Goal: Transaction & Acquisition: Purchase product/service

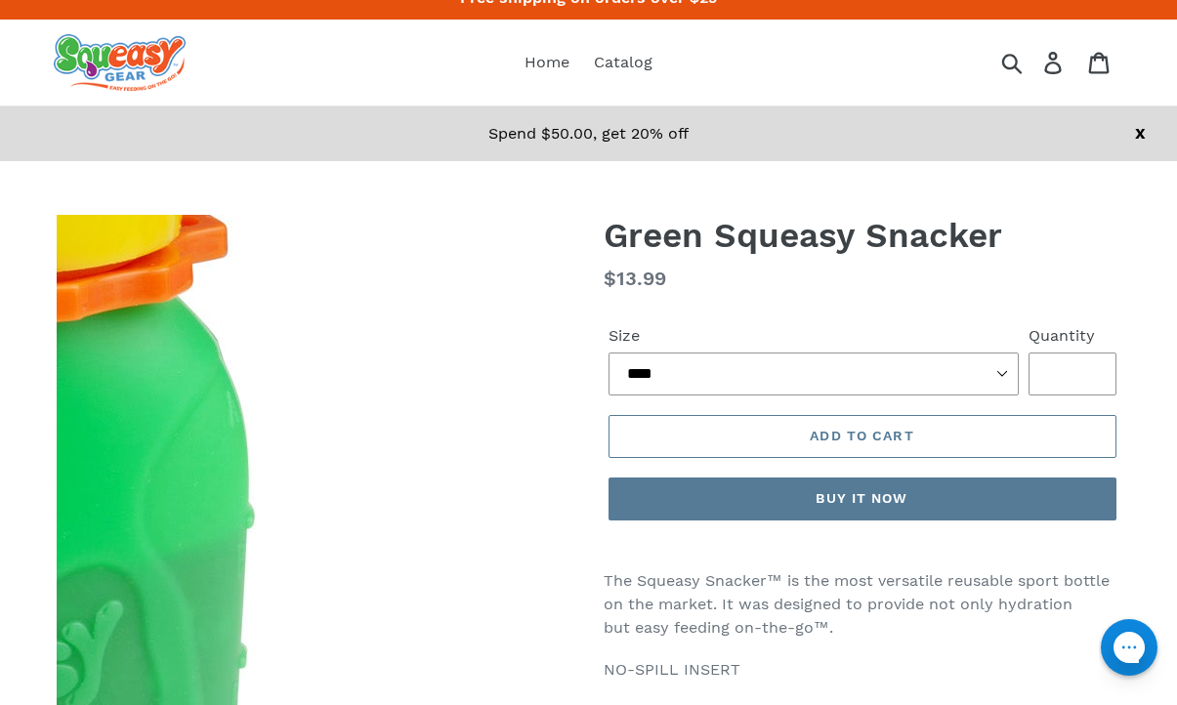
scroll to position [46, 0]
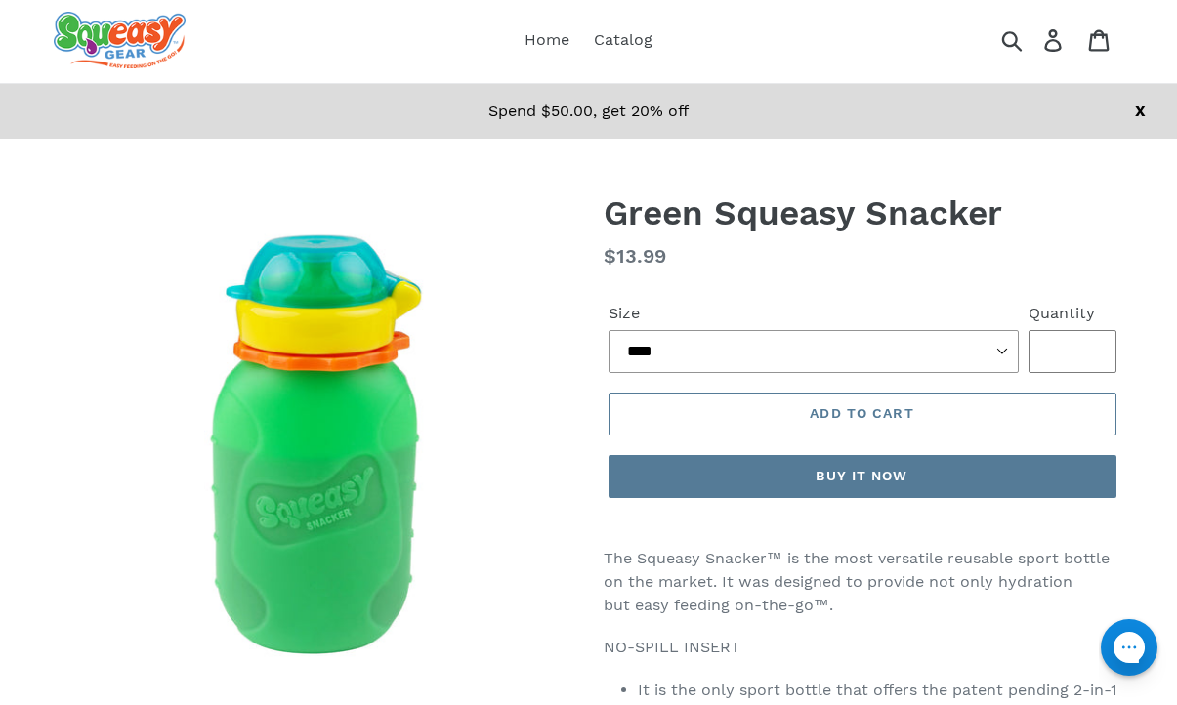
type input "*"
click at [1087, 345] on input "*" at bounding box center [1073, 351] width 88 height 43
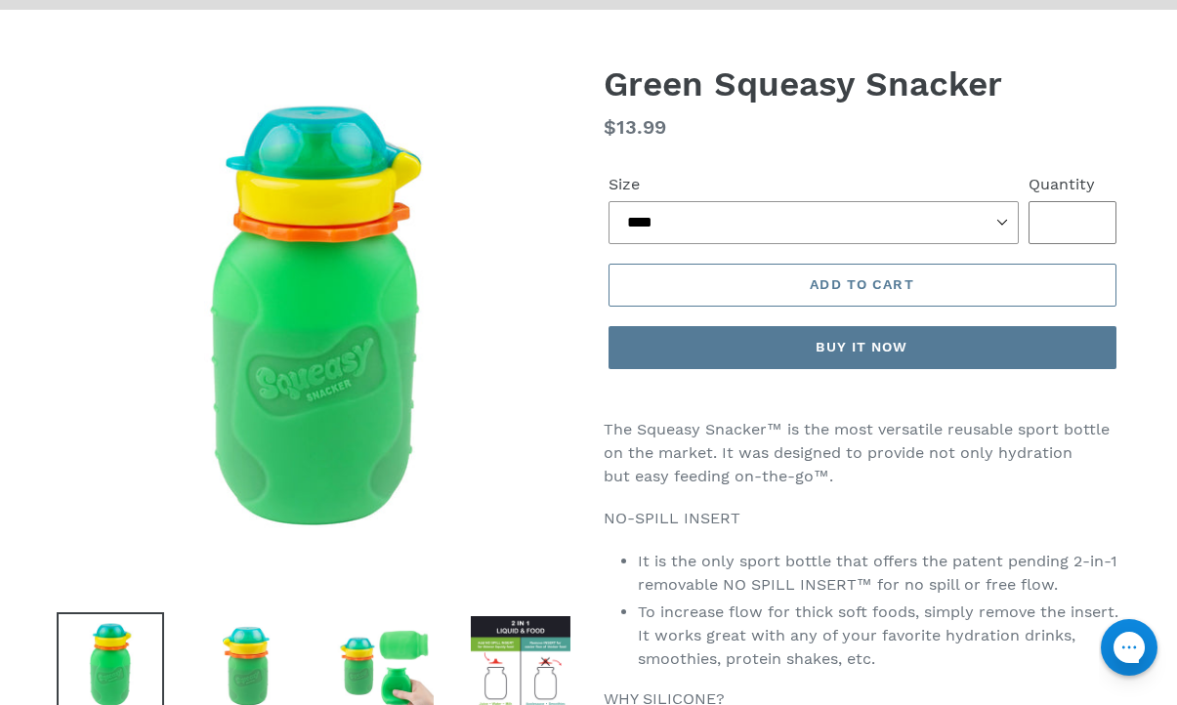
scroll to position [344, 0]
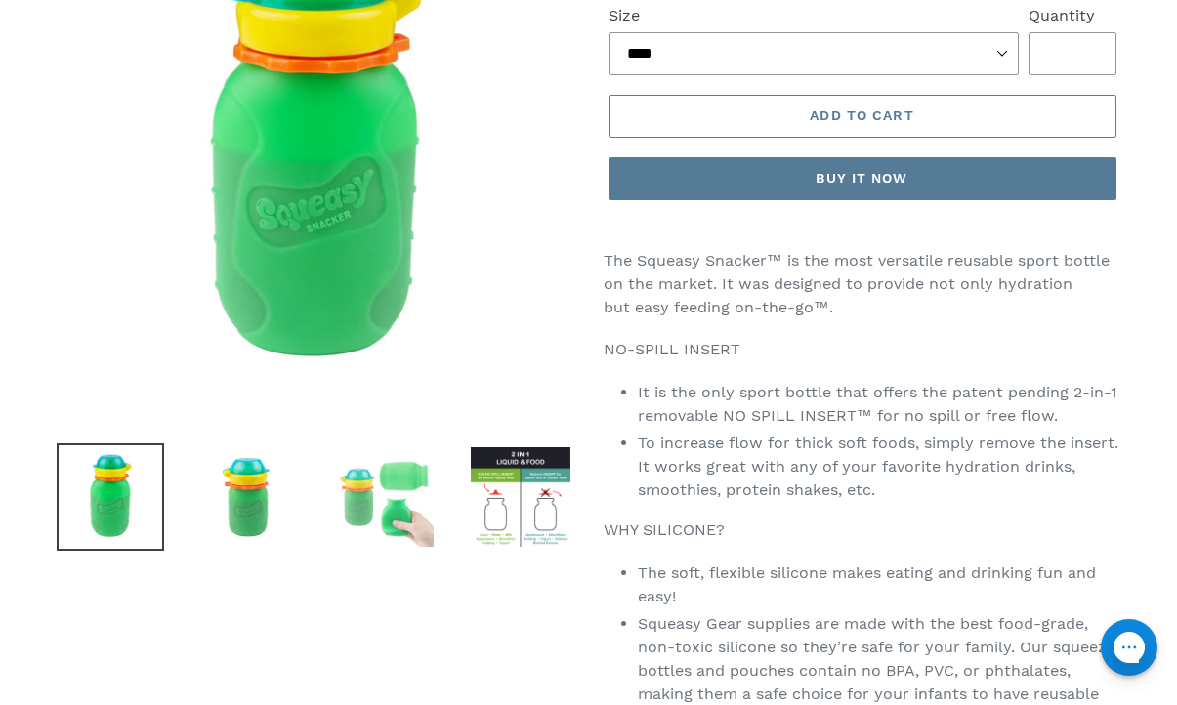
click at [367, 505] on img at bounding box center [383, 497] width 107 height 107
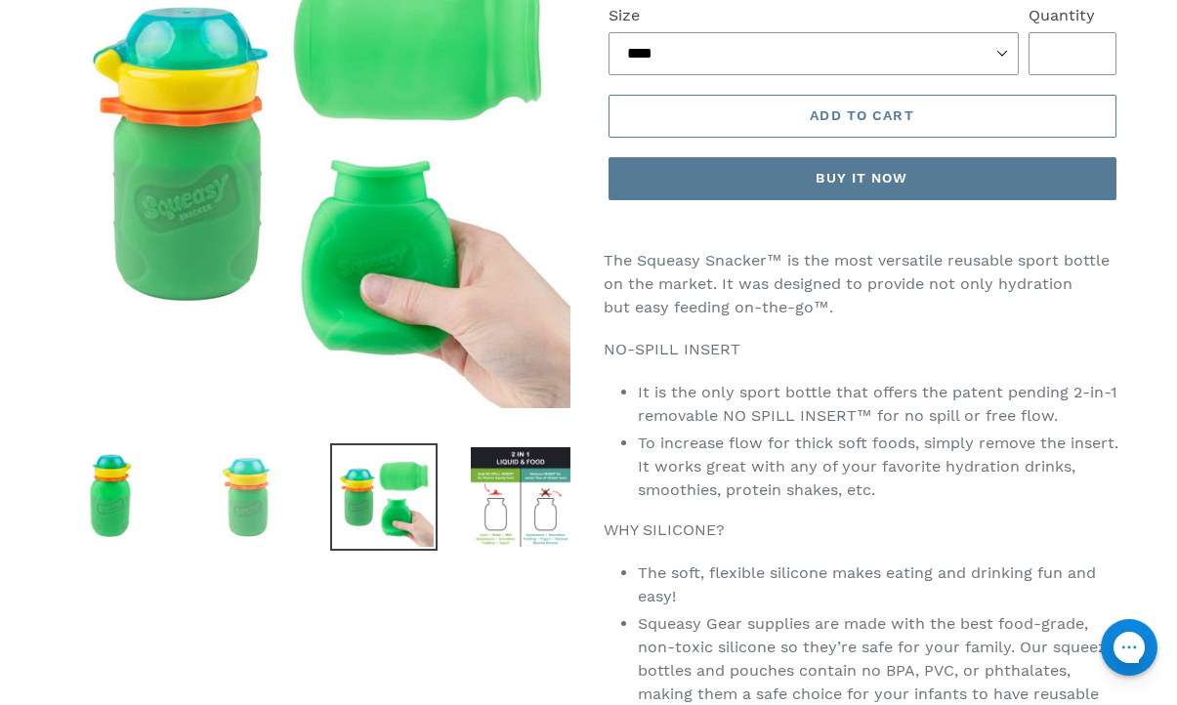
click at [265, 499] on img at bounding box center [246, 497] width 107 height 107
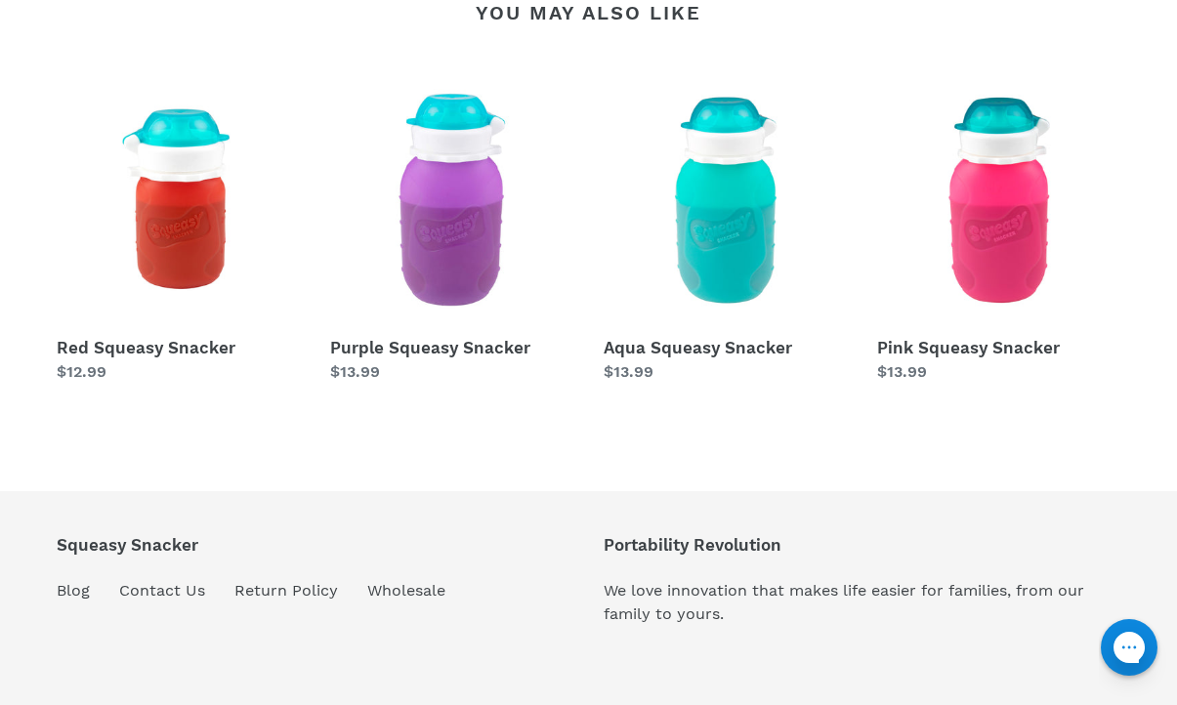
scroll to position [1729, 0]
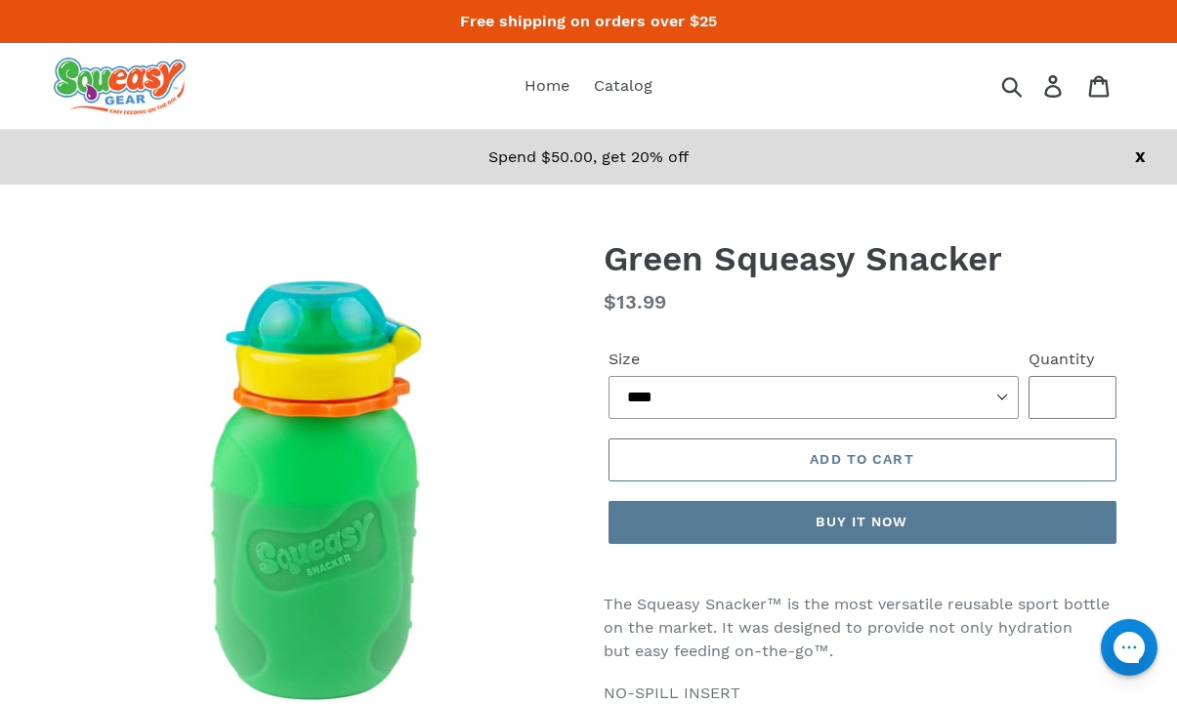
click at [1092, 392] on input "*" at bounding box center [1073, 397] width 88 height 43
type input "*"
click at [1092, 404] on input "*" at bounding box center [1073, 397] width 88 height 43
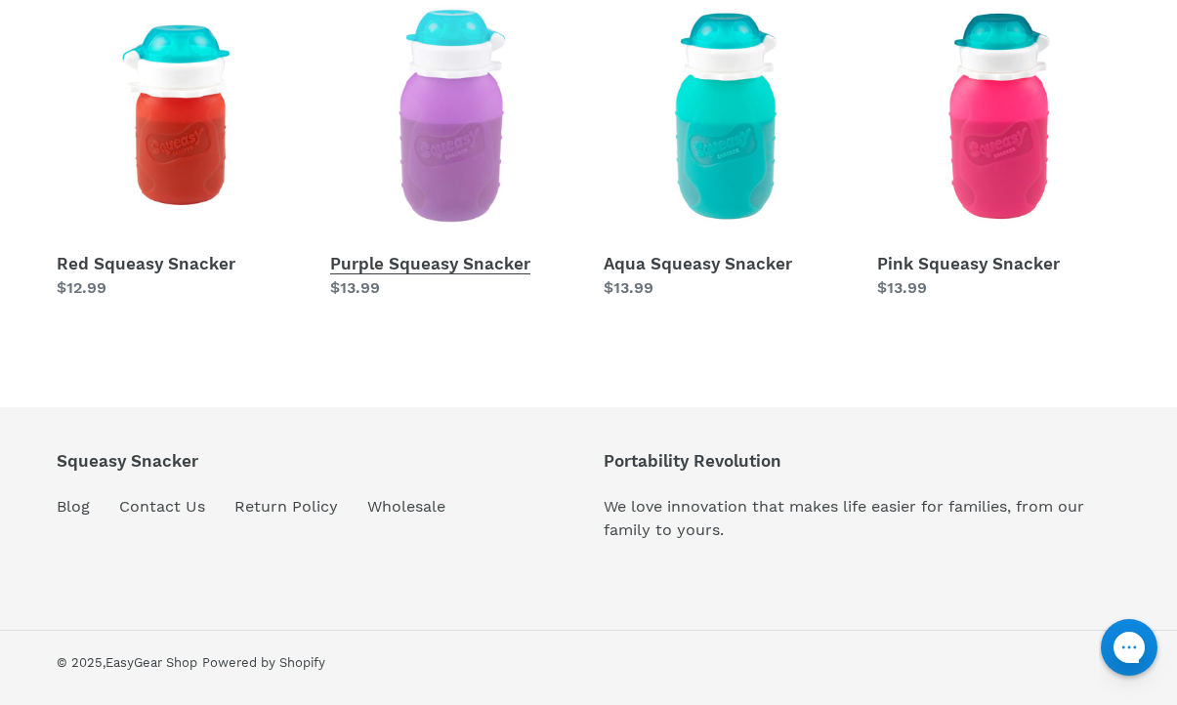
scroll to position [1729, 0]
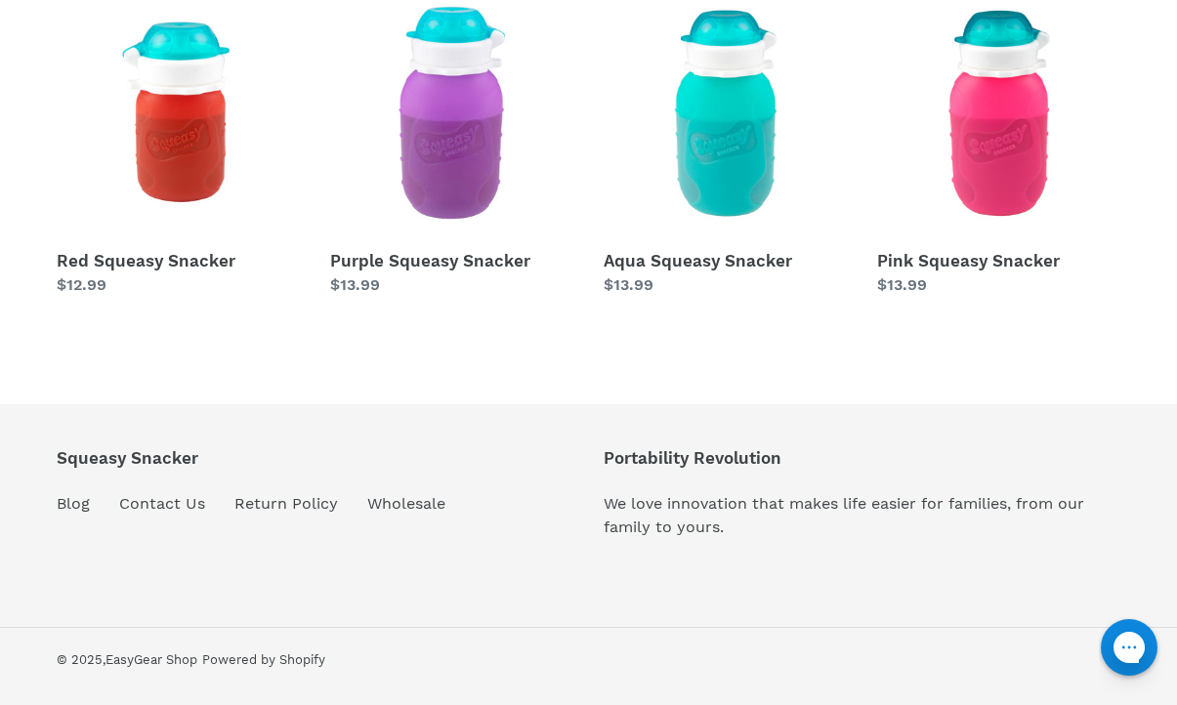
click at [307, 515] on li "Return Policy" at bounding box center [301, 506] width 133 height 28
click at [311, 507] on link "Return Policy" at bounding box center [287, 504] width 104 height 20
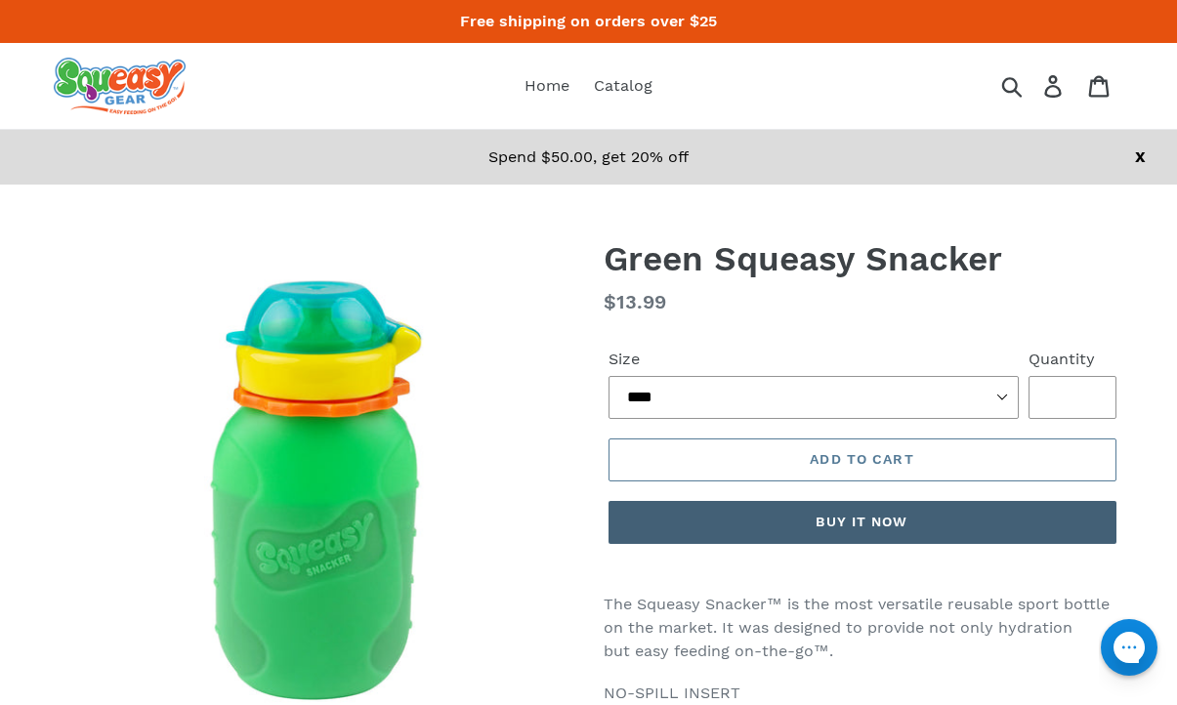
click at [887, 524] on button "Buy it now" at bounding box center [863, 522] width 508 height 43
